Goal: Navigation & Orientation: Understand site structure

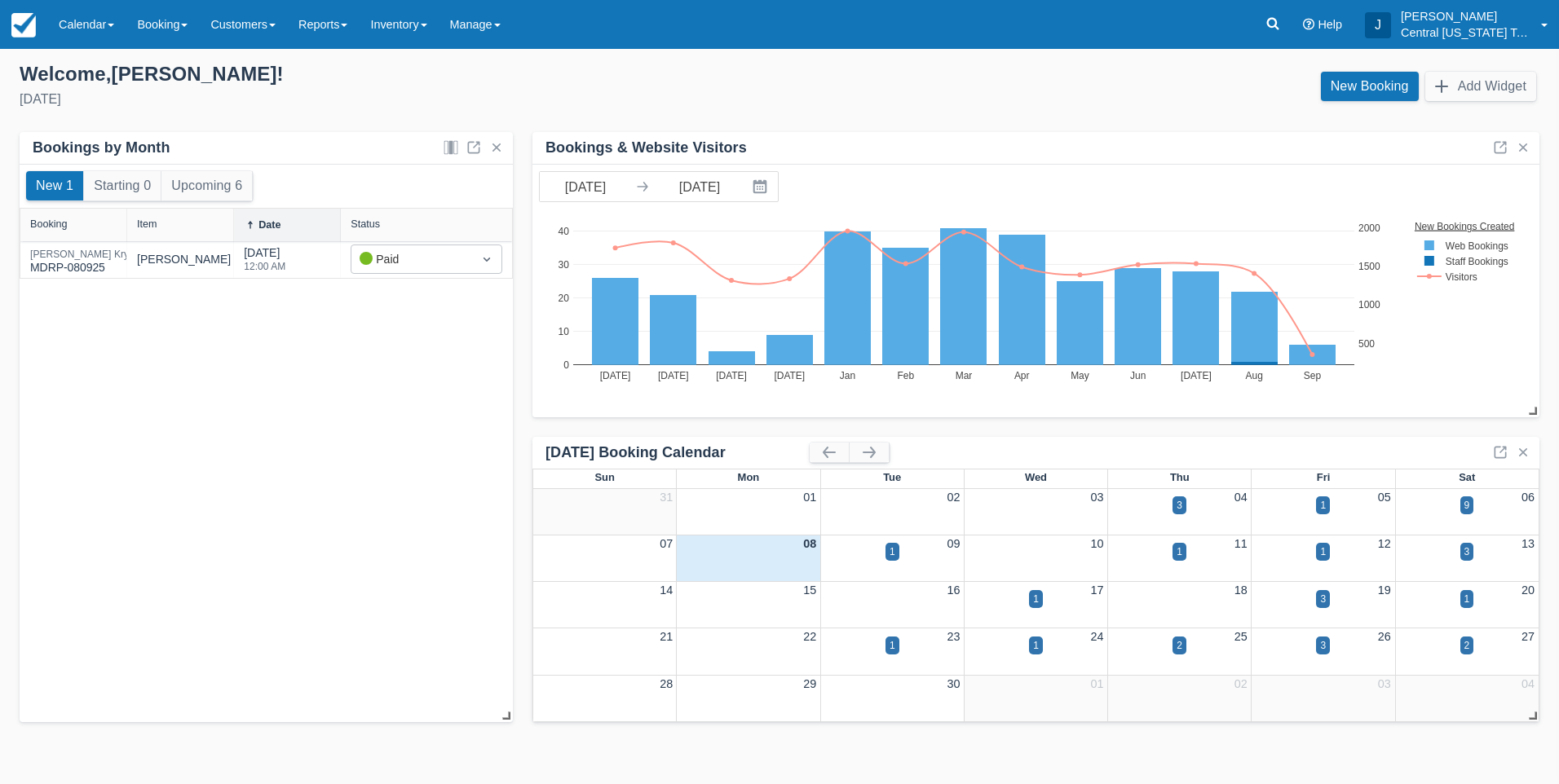
click at [237, 477] on div "New 1 Starting 0 Upcoming 6 Booking Item Date Status [PERSON_NAME] MDRP-080925 …" at bounding box center [266, 444] width 493 height 558
click at [412, 30] on link "Inventory" at bounding box center [398, 24] width 79 height 49
click at [284, 518] on div "New 1 Starting 0 Upcoming 6 Booking Item Date Status [PERSON_NAME] MDRP-080925 …" at bounding box center [266, 444] width 493 height 558
click at [355, 579] on div "New 1 Starting 0 Upcoming 6 Booking Item Date Status [PERSON_NAME] MDRP-080925 …" at bounding box center [266, 444] width 493 height 558
click at [371, 487] on div "New 1 Starting 0 Upcoming 6 Booking Item Date Status [PERSON_NAME] MDRP-080925 …" at bounding box center [266, 444] width 493 height 558
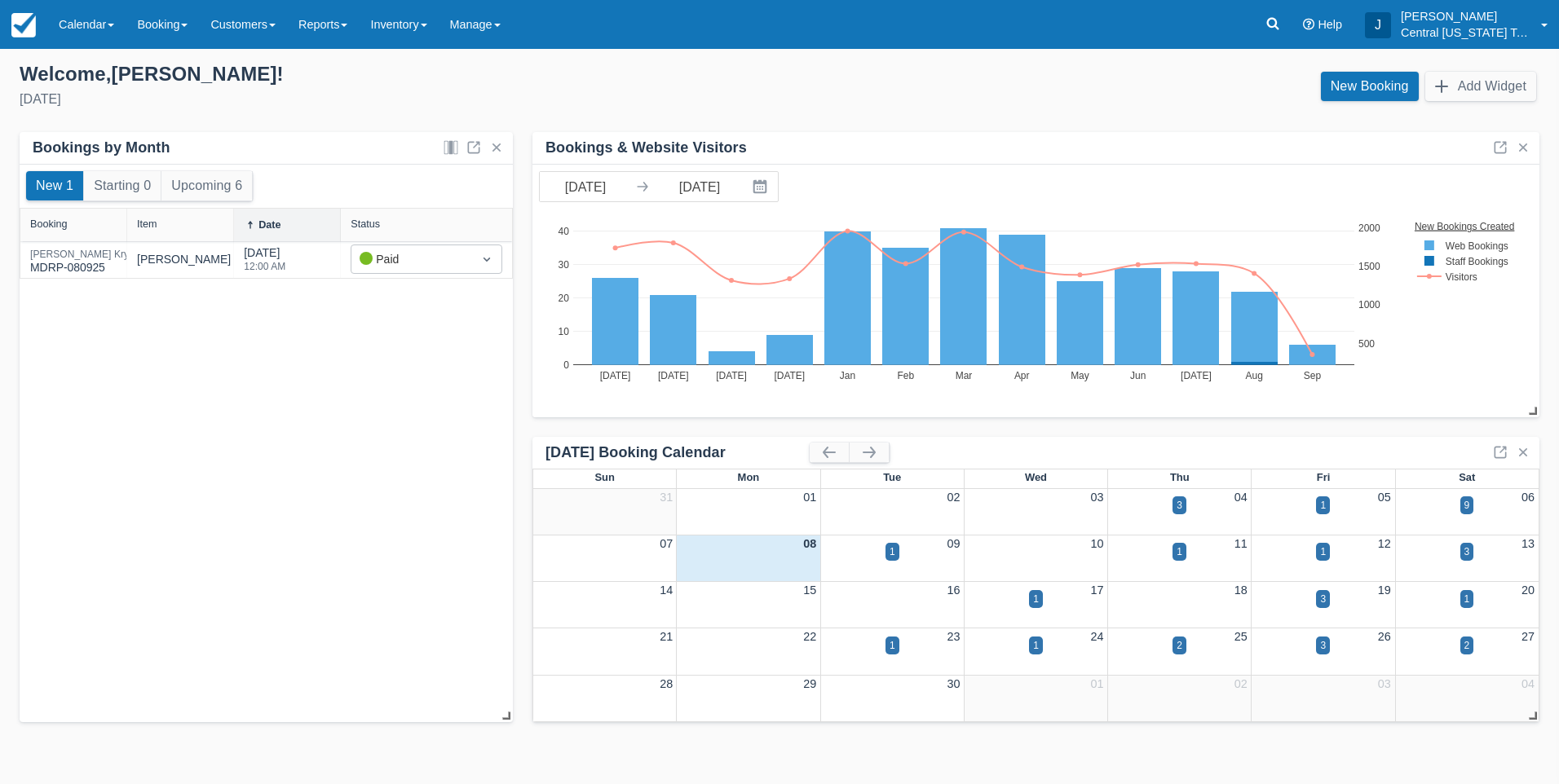
click at [367, 110] on div "Welcome , Josh ! Monday, September 8th, 2025" at bounding box center [393, 87] width 773 height 51
